Goal: Information Seeking & Learning: Learn about a topic

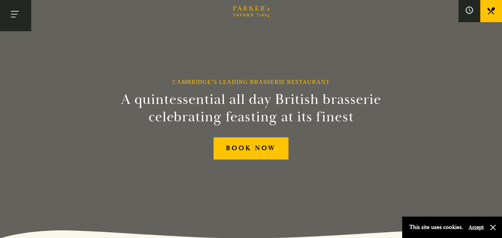
click at [8, 12] on button "Toggle navigation" at bounding box center [15, 15] width 31 height 31
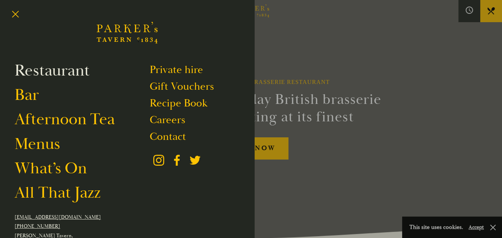
click at [73, 72] on link "Restaurant" at bounding box center [52, 70] width 75 height 20
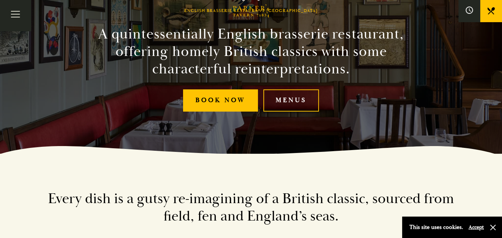
scroll to position [35, 0]
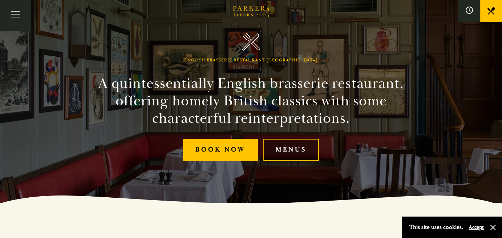
click at [289, 148] on link "Menus" at bounding box center [291, 150] width 56 height 22
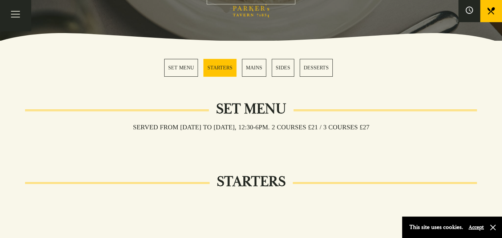
scroll to position [179, 0]
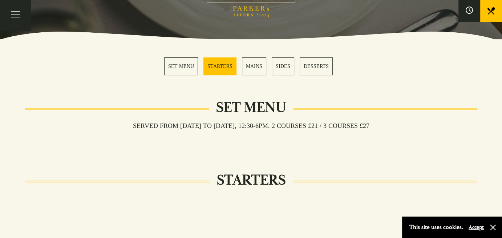
click at [257, 67] on link "MAINS" at bounding box center [254, 66] width 24 height 18
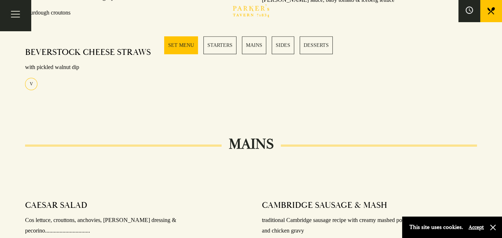
scroll to position [273, 0]
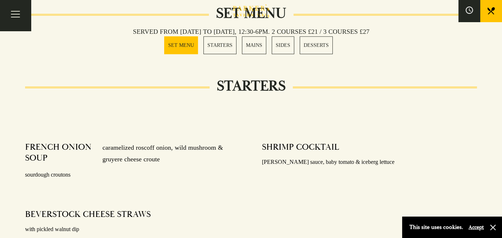
click at [253, 45] on link "MAINS" at bounding box center [254, 45] width 24 height 18
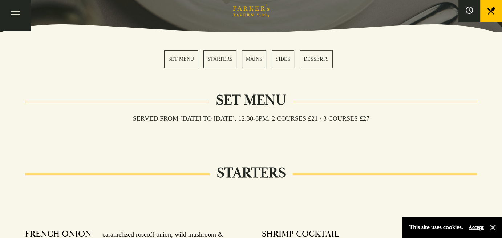
scroll to position [0, 0]
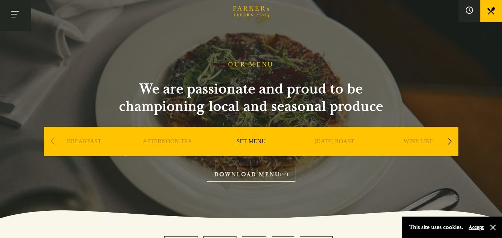
click at [15, 14] on button "Toggle navigation" at bounding box center [15, 15] width 31 height 31
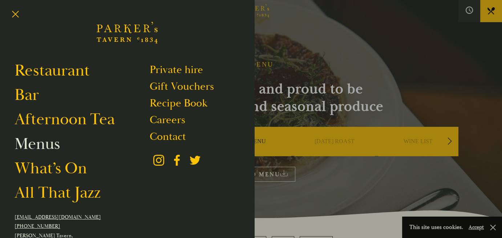
click at [35, 145] on link "Menus" at bounding box center [37, 144] width 45 height 20
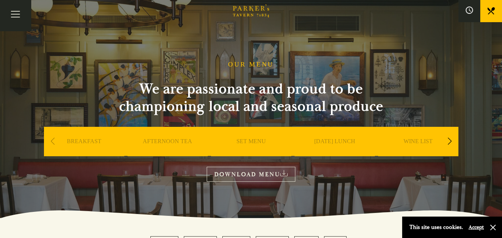
scroll to position [15, 0]
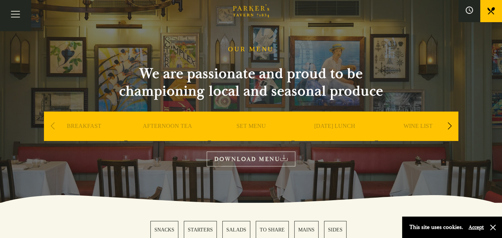
click at [344, 124] on link "SUNDAY LUNCH" at bounding box center [334, 136] width 41 height 29
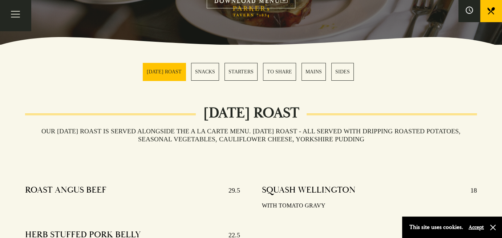
scroll to position [174, 0]
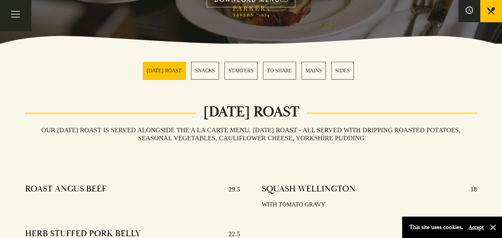
click at [311, 75] on link "MAINS" at bounding box center [313, 71] width 24 height 18
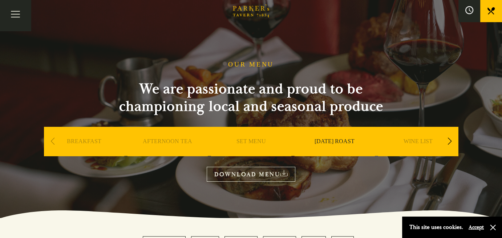
click at [470, 9] on icon at bounding box center [469, 10] width 8 height 8
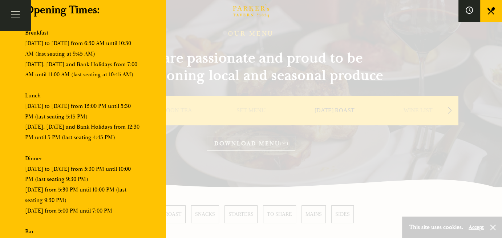
scroll to position [45, 0]
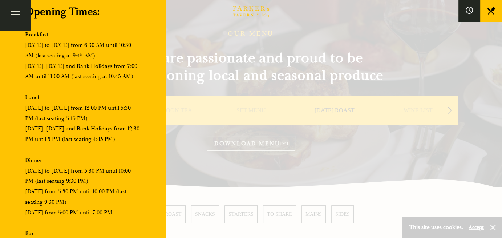
click at [389, 140] on div at bounding box center [251, 119] width 502 height 238
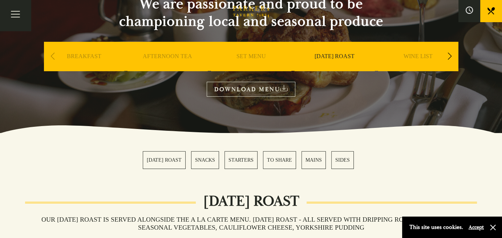
scroll to position [85, 0]
click at [333, 58] on link "[DATE] ROAST" at bounding box center [334, 67] width 40 height 29
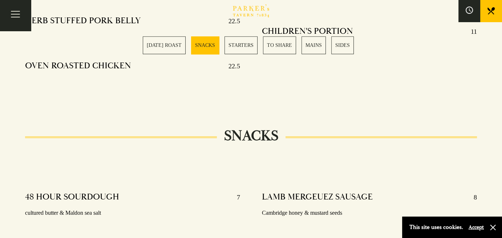
scroll to position [429, 0]
